Goal: Information Seeking & Learning: Check status

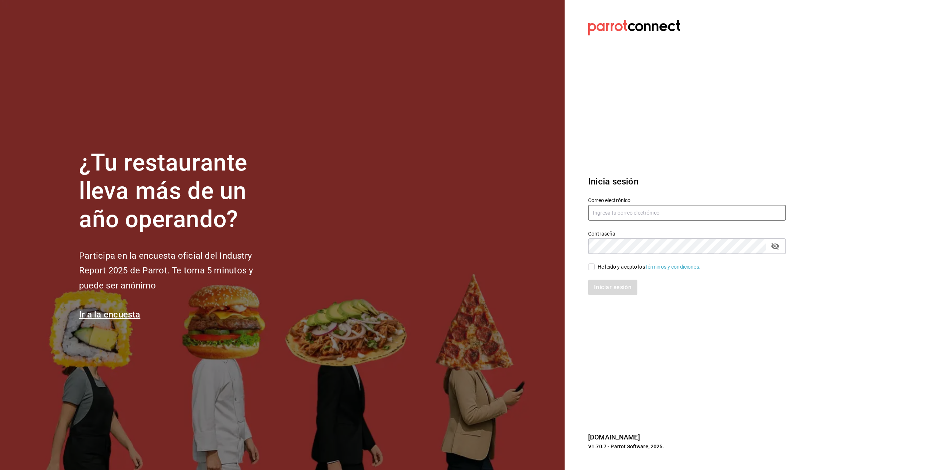
click at [677, 210] on input "text" at bounding box center [687, 212] width 198 height 15
type input "[PERSON_NAME][EMAIL_ADDRESS][PERSON_NAME][DOMAIN_NAME]"
click at [604, 272] on div "Iniciar sesión" at bounding box center [682, 283] width 207 height 24
click at [604, 270] on div "He leído y acepto los Términos y condiciones." at bounding box center [649, 267] width 103 height 8
click at [595, 270] on input "He leído y acepto los Términos y condiciones." at bounding box center [591, 267] width 7 height 7
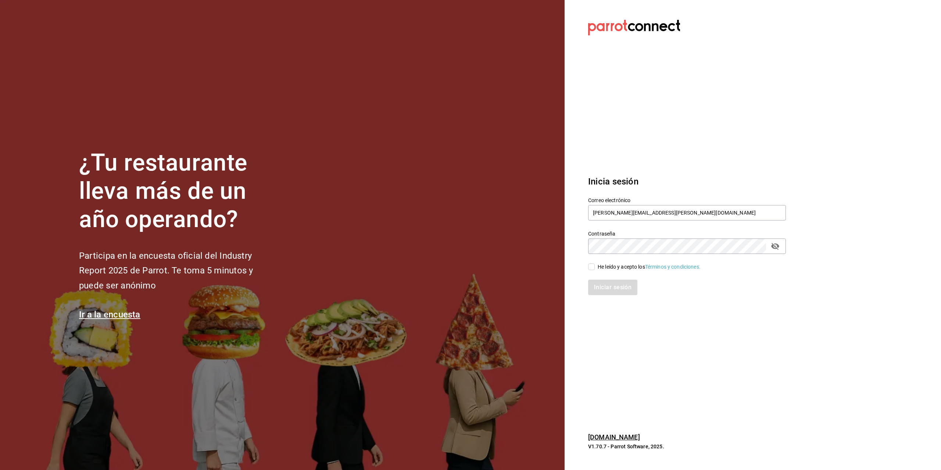
checkbox input "true"
click at [604, 285] on button "Iniciar sesión" at bounding box center [613, 287] width 50 height 15
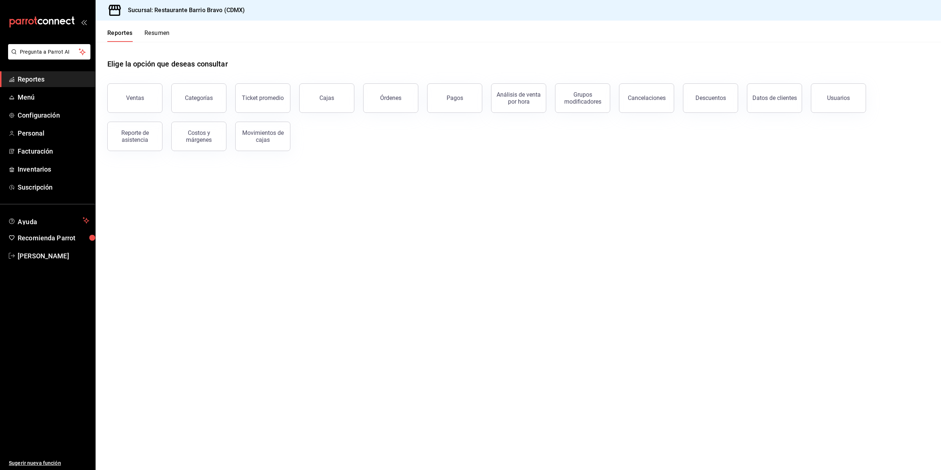
click at [347, 294] on main "Elige la opción que deseas consultar Ventas Categorías Ticket promedio Cajas Ór…" at bounding box center [518, 256] width 845 height 428
click at [136, 134] on div "Reporte de asistencia" at bounding box center [135, 136] width 46 height 14
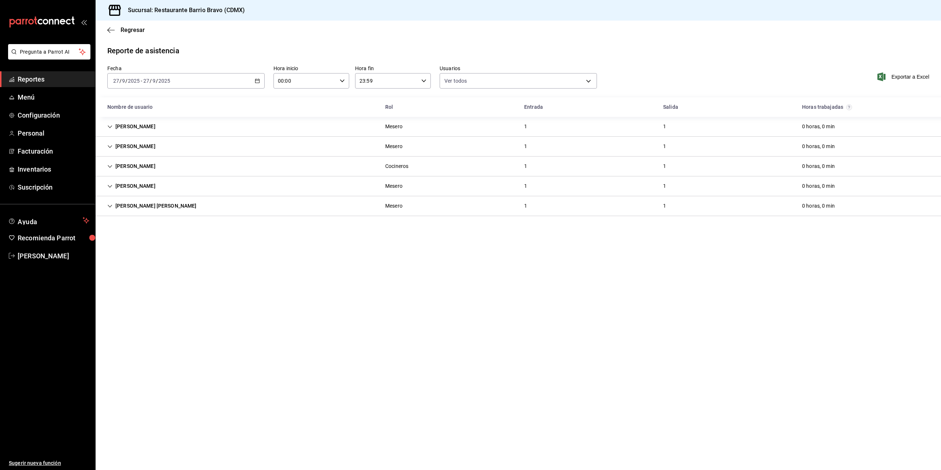
click at [255, 79] on icon "button" at bounding box center [257, 80] width 5 height 5
click at [166, 188] on span "Rango de fechas" at bounding box center [142, 186] width 57 height 8
click at [255, 165] on button "20" at bounding box center [257, 161] width 13 height 13
click at [258, 179] on abbr "27" at bounding box center [257, 178] width 5 height 5
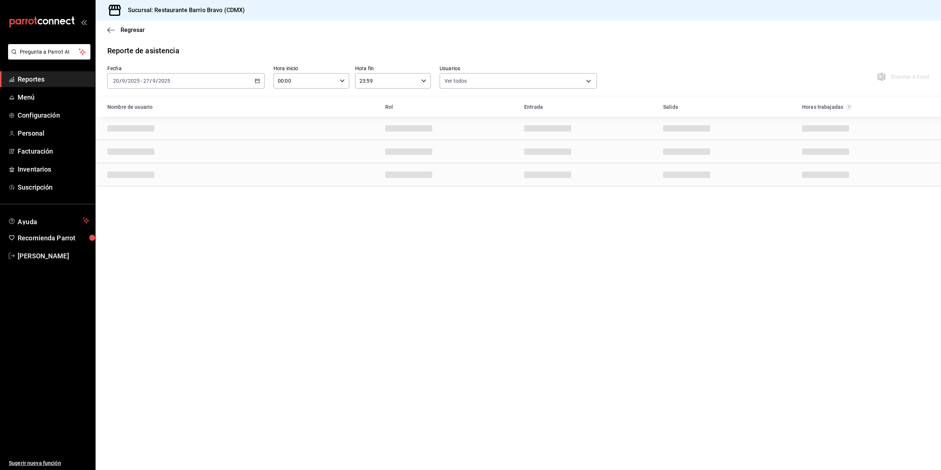
click at [425, 426] on main "Regresar Reporte de asistencia Fecha 2025-09-20 20 / 9 / 2025 - 2025-09-27 27 /…" at bounding box center [518, 246] width 845 height 450
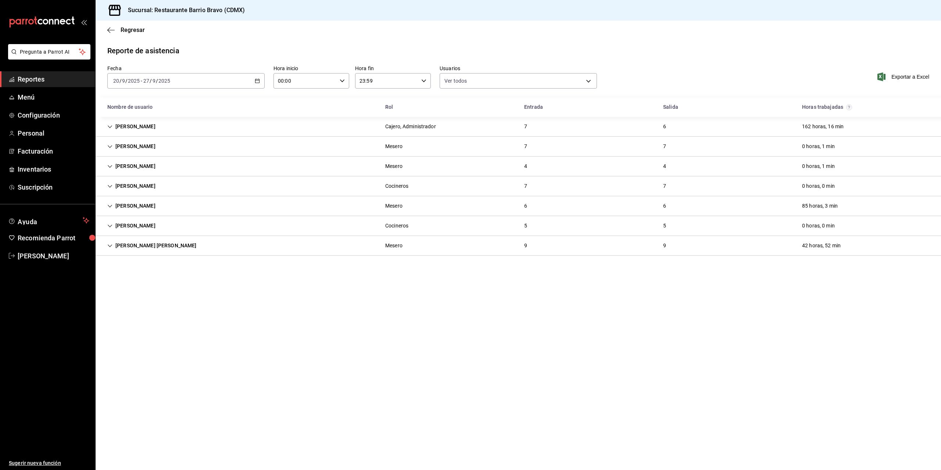
click at [193, 125] on div "Angel Perea Cajero, Administrador 7 6 162 horas, 16 min" at bounding box center [518, 127] width 845 height 20
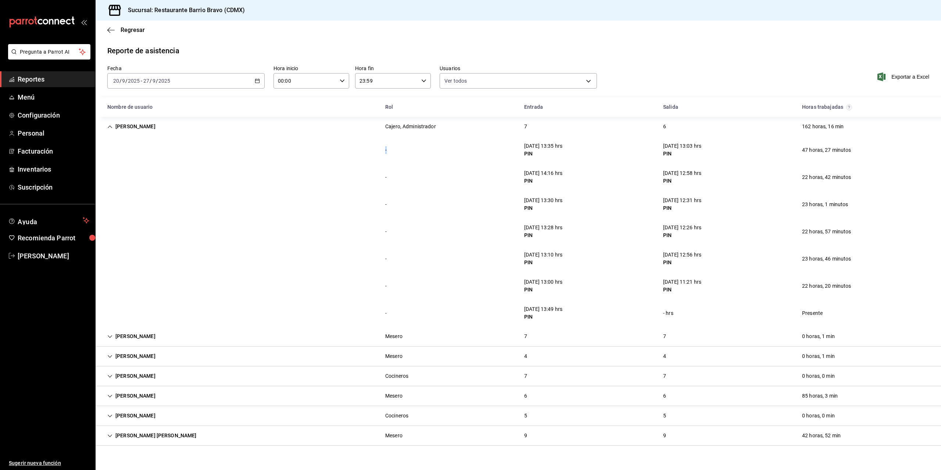
drag, startPoint x: 382, startPoint y: 154, endPoint x: 392, endPoint y: 154, distance: 9.9
click at [392, 154] on div "-" at bounding box center [385, 150] width 13 height 14
click at [389, 155] on div "-" at bounding box center [385, 150] width 13 height 14
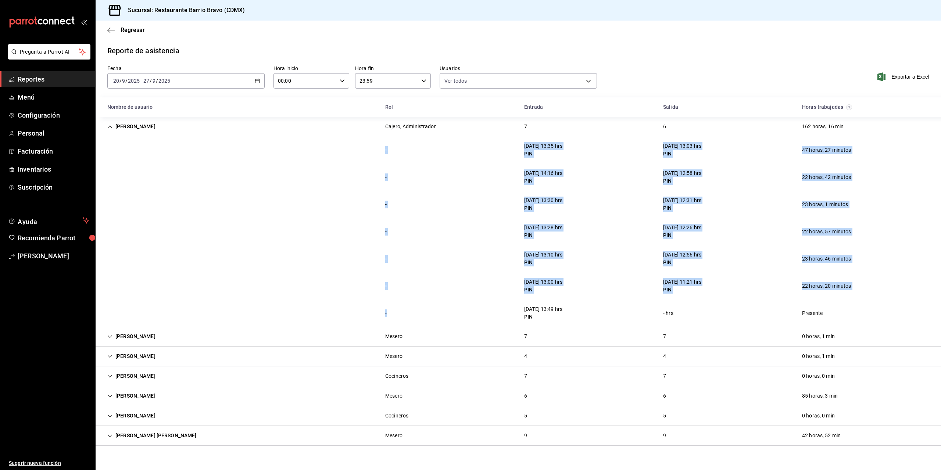
drag, startPoint x: 382, startPoint y: 151, endPoint x: 421, endPoint y: 298, distance: 152.1
click at [421, 298] on div "- 20/09/25 13:35 hrs PIN 22/09/25 13:03 hrs PIN 47 horas, 27 minutos - 22/09/25…" at bounding box center [518, 231] width 845 height 190
drag, startPoint x: 424, startPoint y: 298, endPoint x: 427, endPoint y: 303, distance: 5.3
click at [424, 298] on div "- 26/09/25 13:00 hrs PIN 27/09/25 11:21 hrs PIN 22 horas, 20 minutos" at bounding box center [518, 285] width 845 height 27
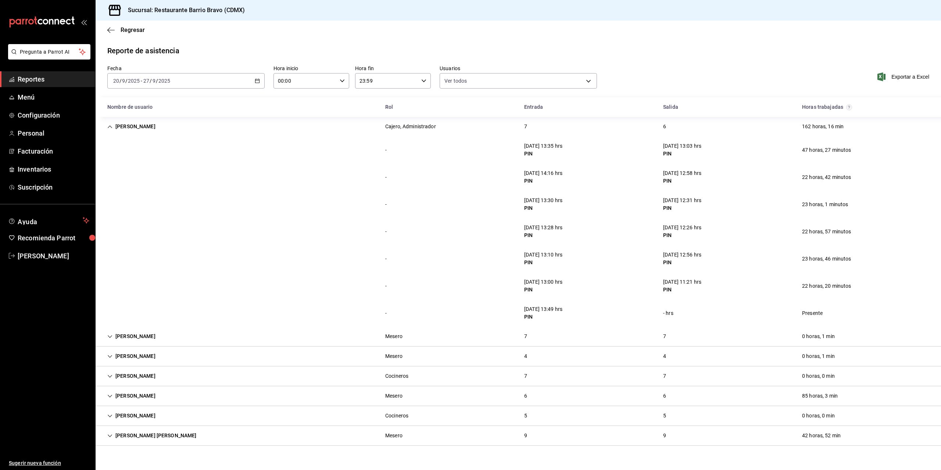
click at [474, 297] on div "- 26/09/25 13:00 hrs PIN 27/09/25 11:21 hrs PIN 22 horas, 20 minutos" at bounding box center [518, 285] width 845 height 27
click at [682, 148] on div "22/09/25 13:03 hrs" at bounding box center [682, 146] width 38 height 8
click at [686, 144] on div "22/09/25 13:03 hrs" at bounding box center [682, 146] width 38 height 8
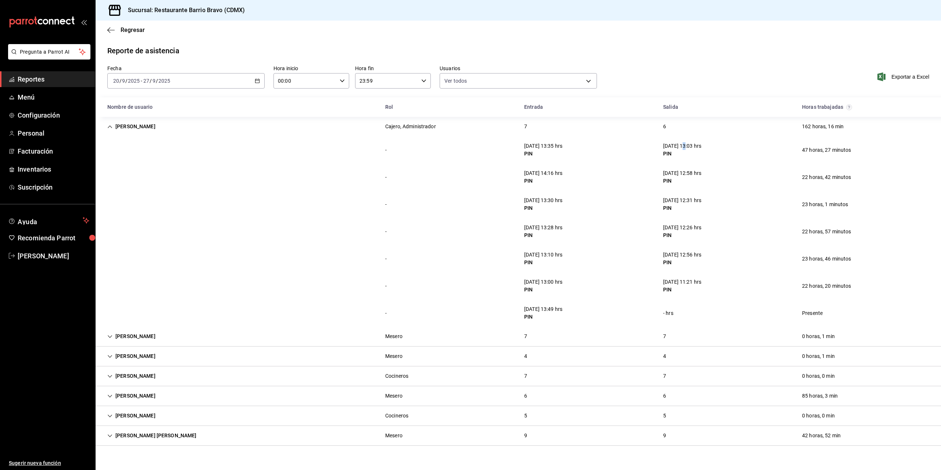
click at [686, 144] on div "22/09/25 13:03 hrs" at bounding box center [682, 146] width 38 height 8
click at [638, 154] on div "- 20/09/25 13:35 hrs PIN 22/09/25 13:03 hrs PIN 47 horas, 27 minutos" at bounding box center [518, 149] width 845 height 27
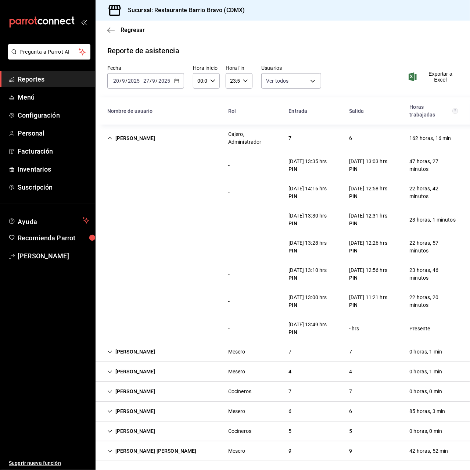
click at [376, 165] on div "22/09/25 13:03 hrs" at bounding box center [368, 162] width 38 height 8
click at [373, 187] on div "23/09/25 12:58 hrs" at bounding box center [368, 189] width 38 height 8
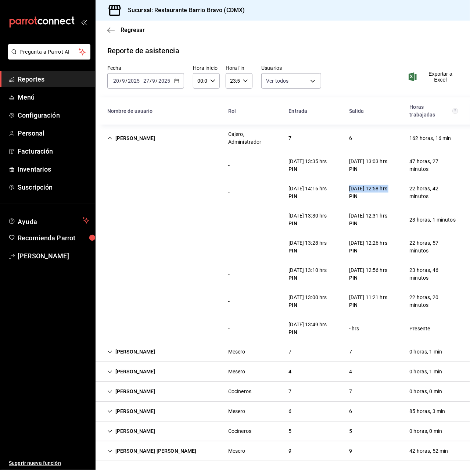
click at [373, 187] on div "23/09/25 12:58 hrs" at bounding box center [368, 189] width 38 height 8
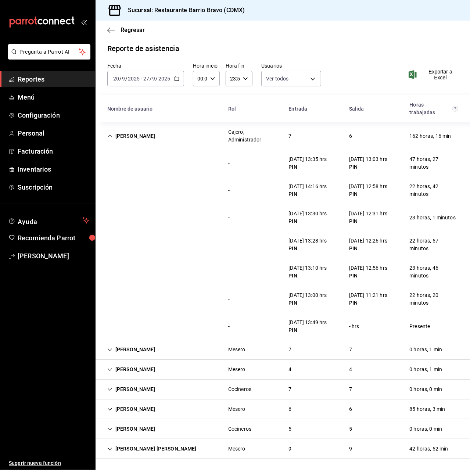
click at [172, 135] on div "Angel Perea Cajero, Administrador 7 6 162 horas, 16 min" at bounding box center [283, 135] width 375 height 27
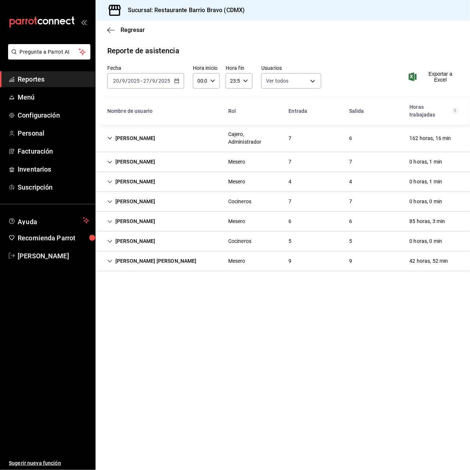
scroll to position [0, 0]
click at [160, 164] on div "Sergio Torres Mesero 7 7 0 horas, 1 min" at bounding box center [283, 162] width 375 height 20
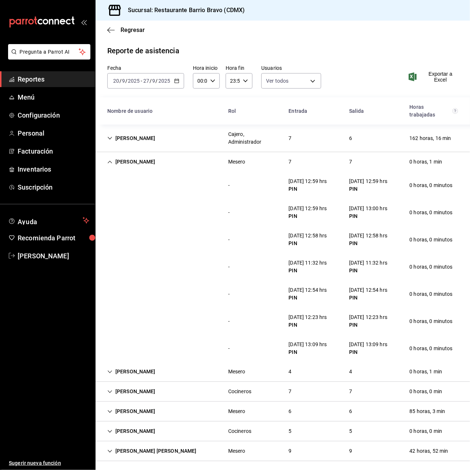
click at [360, 206] on div "22/09/25 13:00 hrs" at bounding box center [368, 209] width 38 height 8
click at [382, 344] on div "27/09/25 13:09 hrs" at bounding box center [368, 345] width 38 height 8
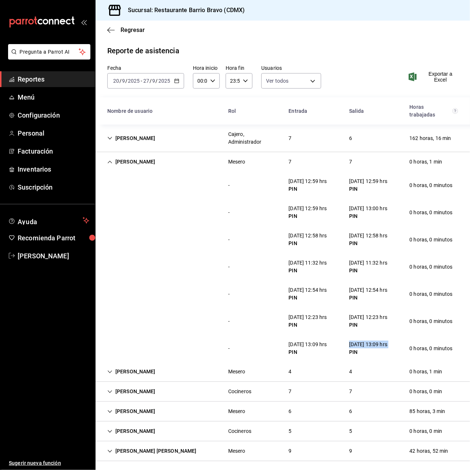
click at [382, 344] on div "27/09/25 13:09 hrs" at bounding box center [368, 345] width 38 height 8
click at [130, 157] on div "Sergio Torres" at bounding box center [131, 162] width 60 height 14
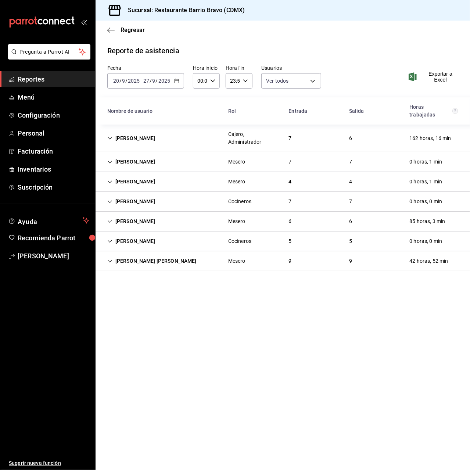
click at [134, 182] on div "Aurora Silva" at bounding box center [131, 182] width 60 height 14
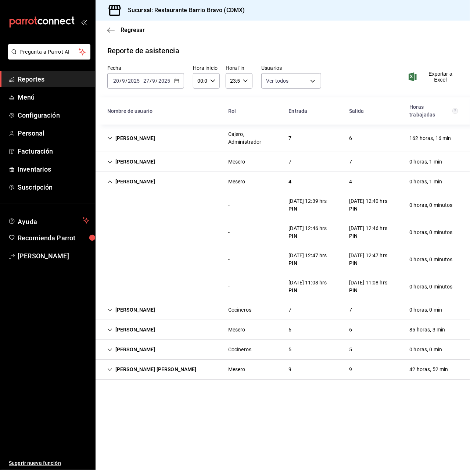
click at [147, 177] on div "Aurora Silva" at bounding box center [131, 182] width 60 height 14
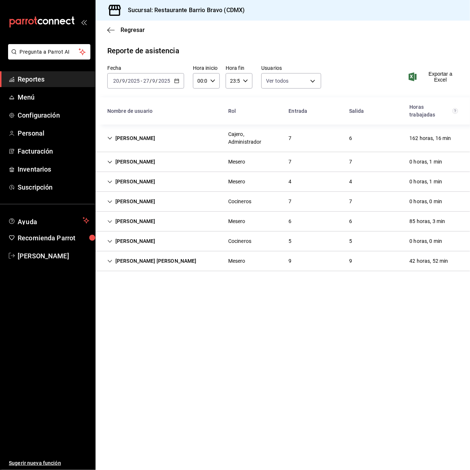
click at [141, 202] on div "Eduardo Gonzalez" at bounding box center [131, 202] width 60 height 14
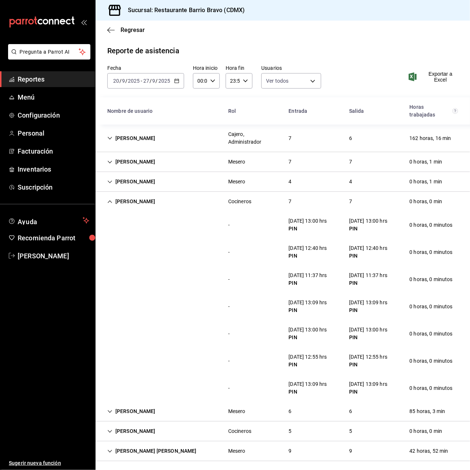
click at [356, 252] on div "PIN" at bounding box center [368, 256] width 38 height 8
click at [357, 249] on div "21/09/25 12:40 hrs" at bounding box center [368, 248] width 38 height 8
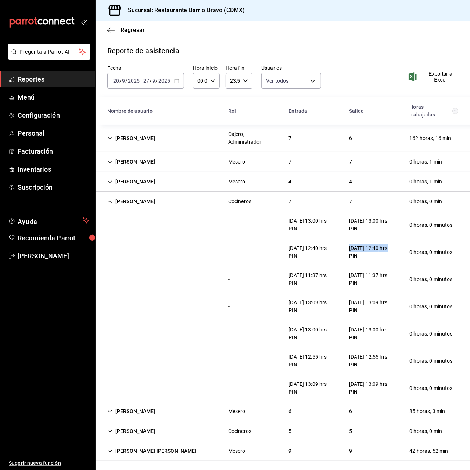
click at [357, 249] on div "21/09/25 12:40 hrs" at bounding box center [368, 248] width 38 height 8
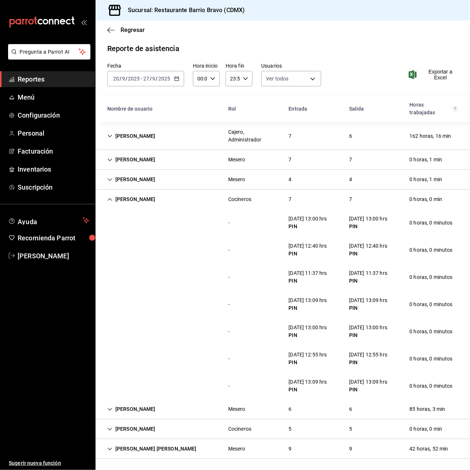
click at [373, 275] on div "23/09/25 11:37 hrs" at bounding box center [368, 273] width 38 height 8
click at [373, 274] on div "23/09/25 11:37 hrs" at bounding box center [368, 273] width 38 height 8
click at [208, 194] on div "Eduardo Gonzalez Cocineros 7 7 0 horas, 0 min" at bounding box center [283, 199] width 375 height 19
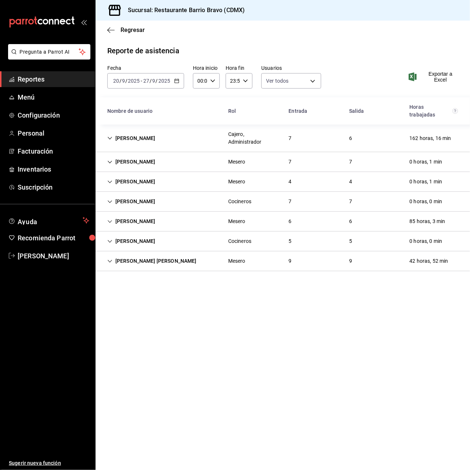
click at [193, 224] on div "Samara Segura Mesero 6 6 85 horas, 3 min" at bounding box center [283, 222] width 375 height 20
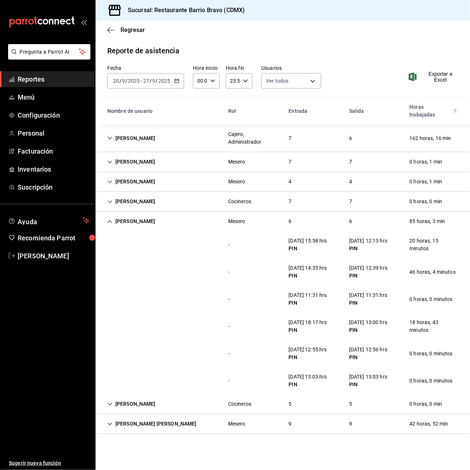
click at [142, 226] on div "Samara Segura" at bounding box center [131, 222] width 60 height 14
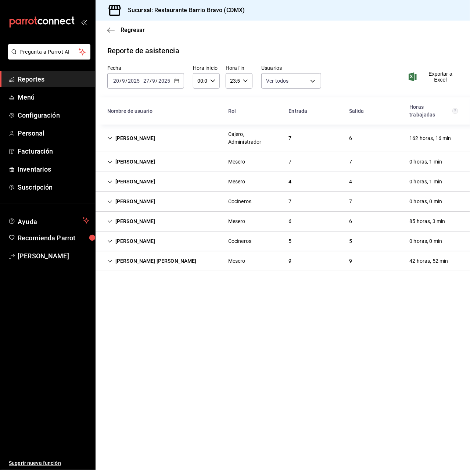
click at [142, 263] on div "José Ángel Rodriguez" at bounding box center [151, 261] width 101 height 14
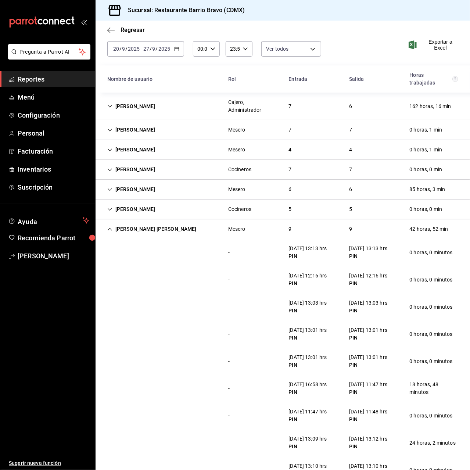
scroll to position [57, 0]
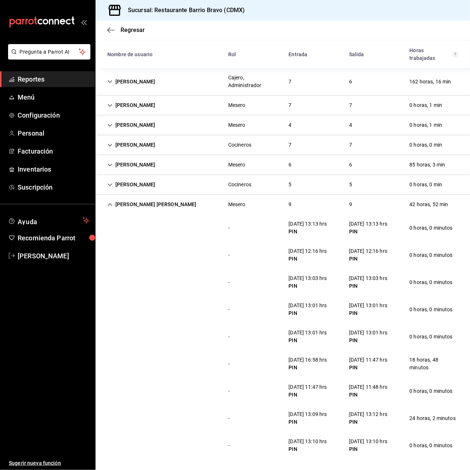
click at [371, 250] on div "21/09/25 12:16 hrs" at bounding box center [368, 251] width 38 height 8
click at [380, 279] on div "23/09/25 13:03 hrs" at bounding box center [368, 279] width 38 height 8
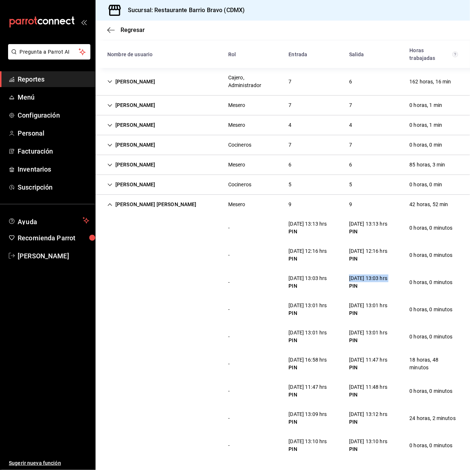
click at [380, 279] on div "23/09/25 13:03 hrs" at bounding box center [368, 279] width 38 height 8
click at [382, 362] on div "25/09/25 11:47 hrs" at bounding box center [368, 360] width 38 height 8
click at [381, 361] on div "25/09/25 11:47 hrs" at bounding box center [368, 360] width 38 height 8
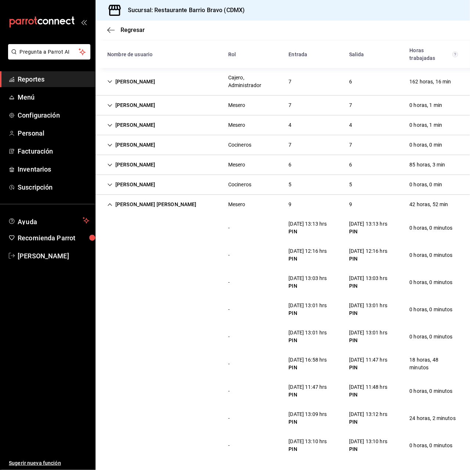
click at [379, 389] on div "25/09/25 11:48 hrs" at bounding box center [368, 387] width 38 height 8
click at [372, 358] on div "25/09/25 11:47 hrs" at bounding box center [368, 360] width 38 height 8
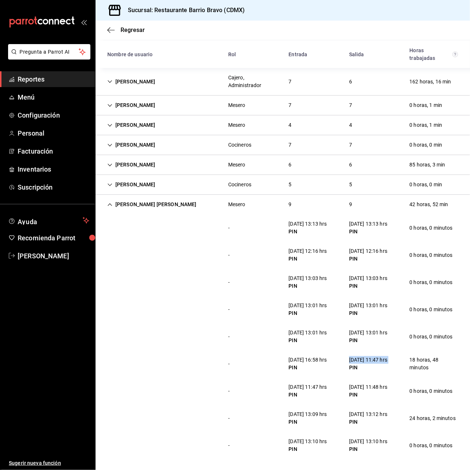
click at [372, 358] on div "25/09/25 11:47 hrs" at bounding box center [368, 360] width 38 height 8
click at [276, 213] on div "José Ángel Rodriguez Mesero 9 9 42 horas, 52 min" at bounding box center [283, 204] width 375 height 19
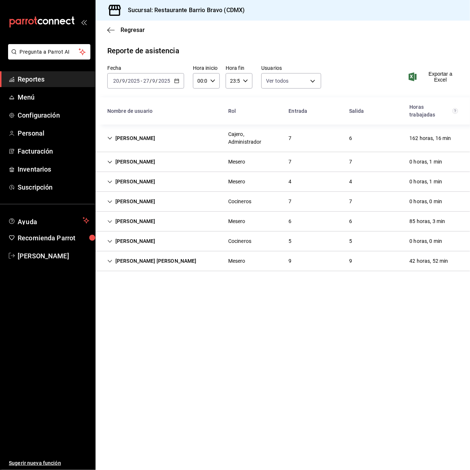
scroll to position [0, 0]
click at [233, 239] on div "Cocineros" at bounding box center [239, 241] width 23 height 8
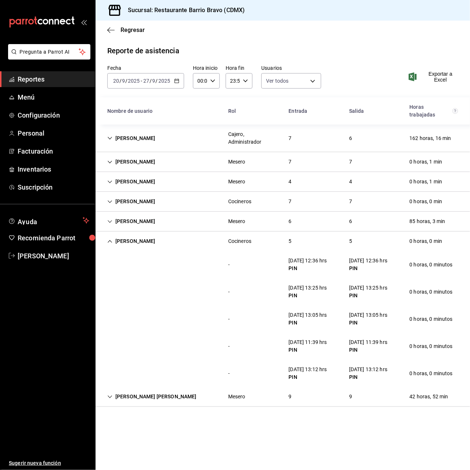
click at [364, 289] on div "23/09/25 13:25 hrs" at bounding box center [368, 288] width 38 height 8
click at [134, 242] on div "Luis Vanegas" at bounding box center [131, 242] width 60 height 14
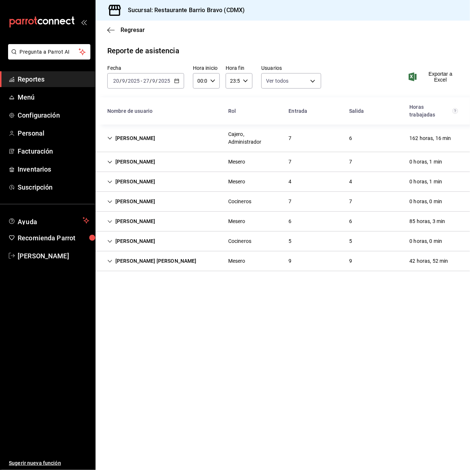
click at [141, 263] on div "José Ángel Rodriguez" at bounding box center [151, 261] width 101 height 14
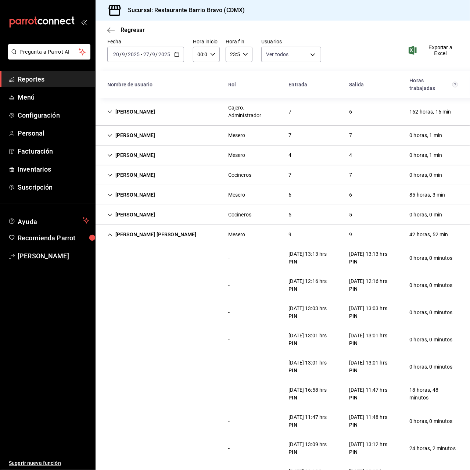
scroll to position [37, 0]
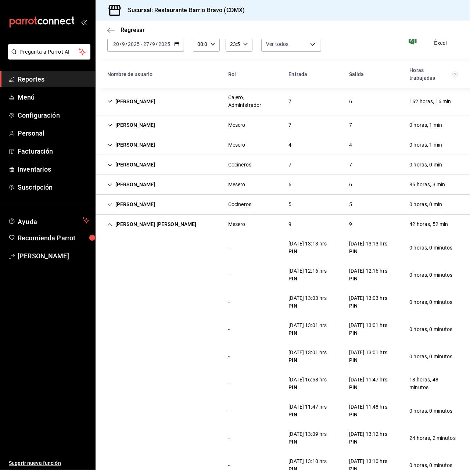
click at [355, 300] on div "23/09/25 13:03 hrs" at bounding box center [368, 298] width 38 height 8
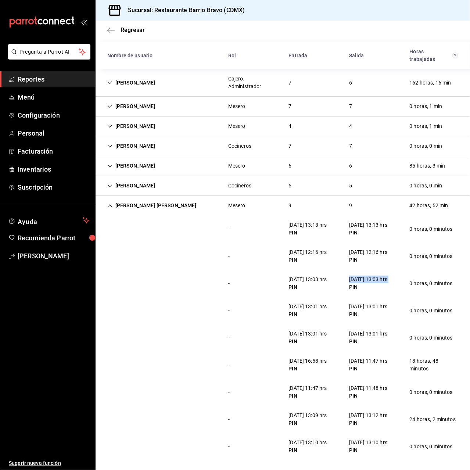
scroll to position [57, 0]
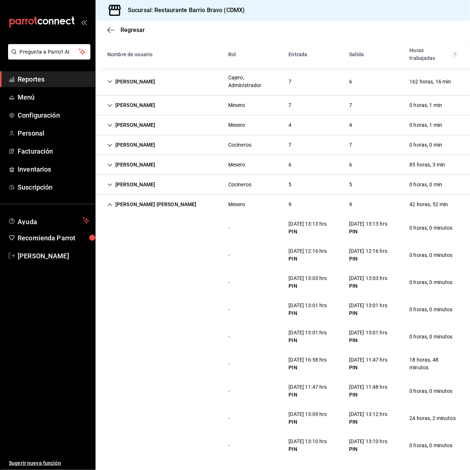
click at [301, 178] on div "Luis Vanegas Cocineros 5 5 0 horas, 0 min" at bounding box center [283, 185] width 375 height 20
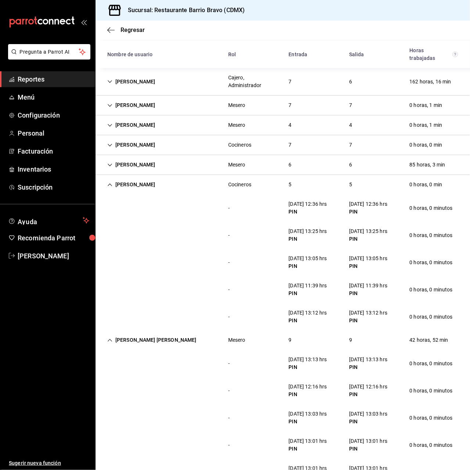
scroll to position [93, 0]
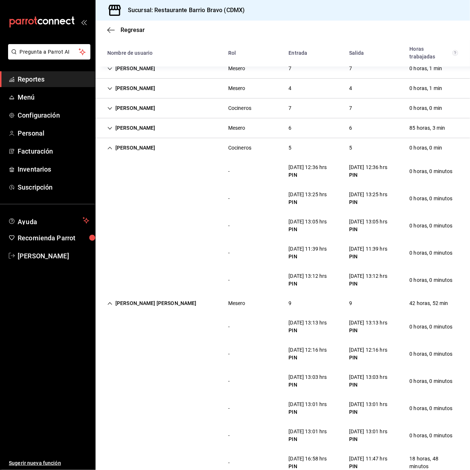
click at [372, 276] on div "26/09/25 13:12 hrs" at bounding box center [368, 276] width 38 height 8
click at [370, 199] on div "PIN" at bounding box center [368, 203] width 38 height 8
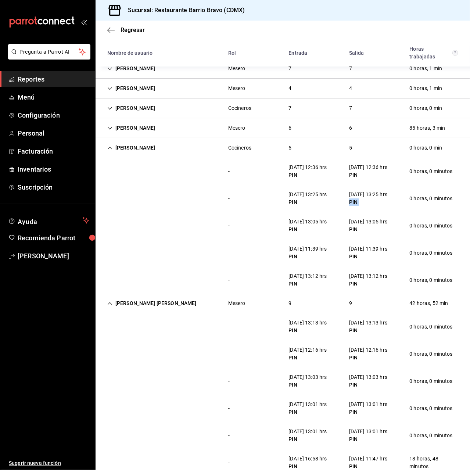
click at [370, 199] on div "PIN" at bounding box center [368, 203] width 38 height 8
click at [370, 197] on div "23/09/25 13:25 hrs" at bounding box center [368, 195] width 38 height 8
click at [362, 199] on div "PIN" at bounding box center [368, 203] width 38 height 8
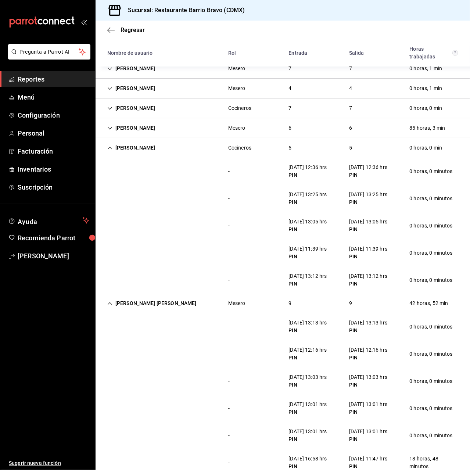
click at [362, 199] on div "PIN" at bounding box center [368, 203] width 38 height 8
click at [362, 196] on div "23/09/25 13:25 hrs" at bounding box center [368, 195] width 38 height 8
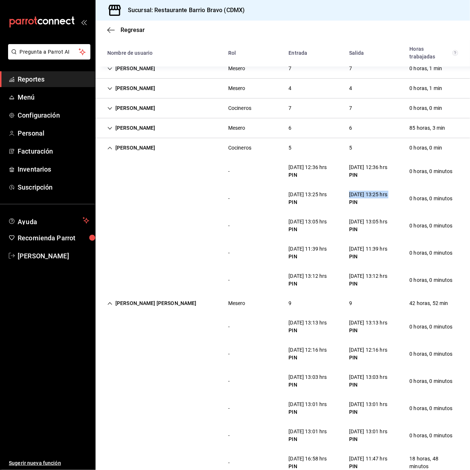
click at [362, 195] on div "23/09/25 13:25 hrs" at bounding box center [368, 195] width 38 height 8
click at [365, 213] on div "- 24/09/25 13:05 hrs PIN 24/09/25 13:05 hrs PIN 0 horas, 0 minutos" at bounding box center [283, 225] width 375 height 27
click at [362, 224] on div "24/09/25 13:05 hrs" at bounding box center [368, 222] width 38 height 8
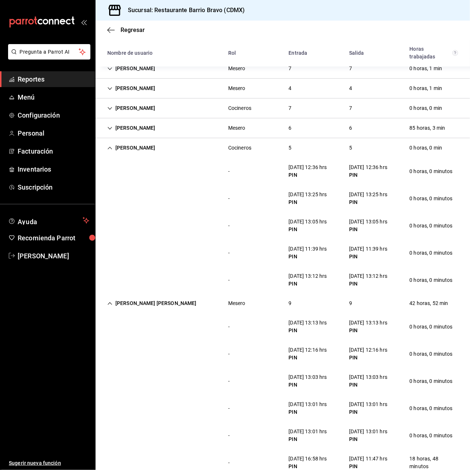
click at [146, 149] on div "Luis Vanegas" at bounding box center [131, 148] width 60 height 14
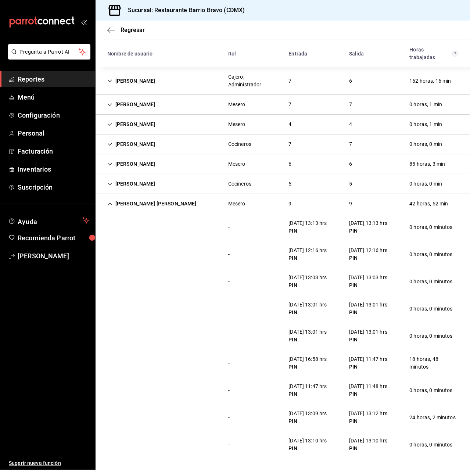
scroll to position [57, 0]
click at [377, 280] on div "23/09/25 13:03 hrs" at bounding box center [368, 279] width 38 height 8
click at [378, 280] on div "23/09/25 13:03 hrs" at bounding box center [368, 279] width 38 height 8
click at [352, 279] on div "23/09/25 13:03 hrs" at bounding box center [368, 279] width 38 height 8
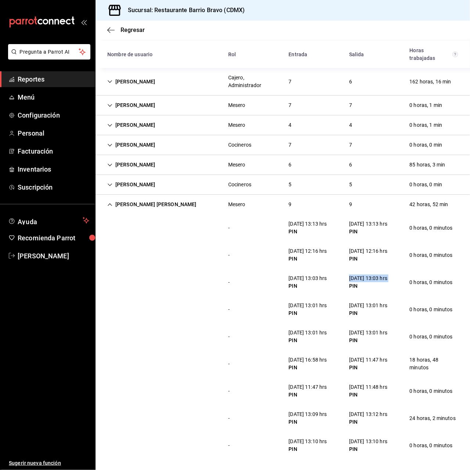
click at [352, 279] on div "23/09/25 13:03 hrs" at bounding box center [368, 279] width 38 height 8
click at [353, 279] on div "23/09/25 13:03 hrs" at bounding box center [368, 279] width 38 height 8
click at [391, 288] on div "23/09/25 13:03 hrs PIN" at bounding box center [368, 282] width 50 height 21
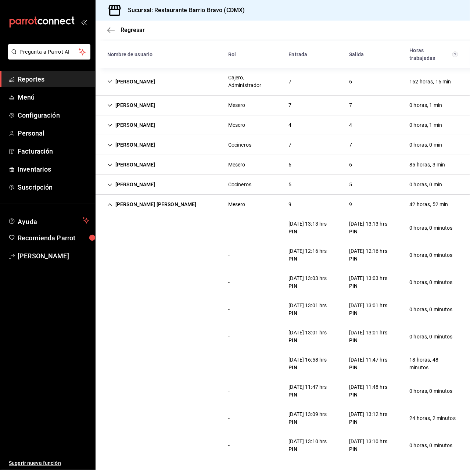
click at [380, 275] on div "23/09/25 13:03 hrs" at bounding box center [368, 279] width 38 height 8
click at [151, 200] on div "José Ángel Rodriguez" at bounding box center [151, 205] width 101 height 14
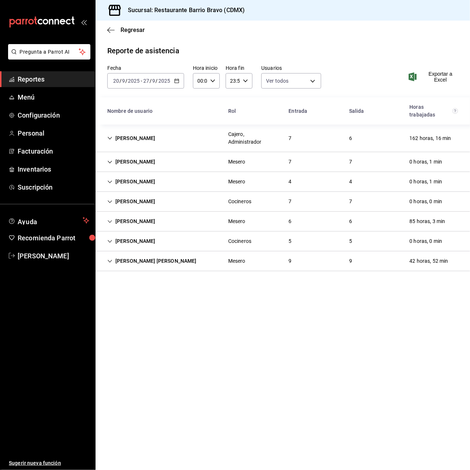
scroll to position [0, 0]
click at [218, 345] on main "Regresar Reporte de asistencia Fecha 2025-09-20 20 / 9 / 2025 - 2025-09-27 27 /…" at bounding box center [283, 246] width 375 height 450
click at [114, 32] on icon "button" at bounding box center [110, 30] width 7 height 7
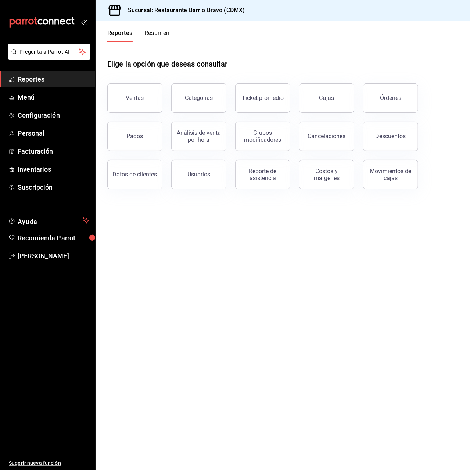
click at [90, 22] on div "mailbox folders" at bounding box center [47, 22] width 95 height 44
click at [89, 22] on div "mailbox folders" at bounding box center [47, 22] width 95 height 44
click at [86, 22] on div "mailbox folders" at bounding box center [47, 22] width 95 height 44
